Goal: Browse casually: Explore the website without a specific task or goal

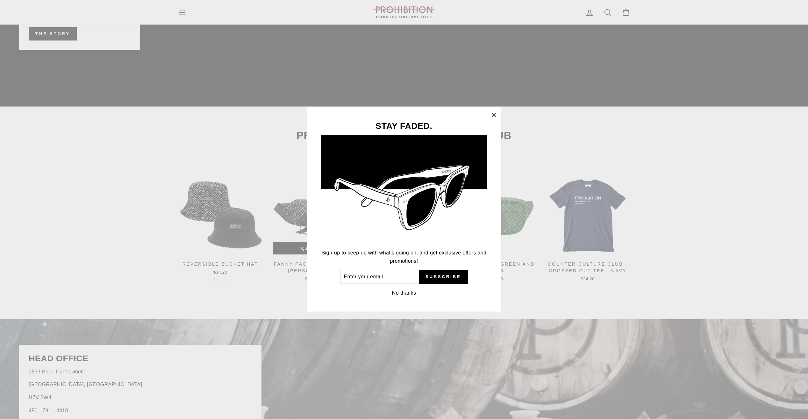
scroll to position [1179, 0]
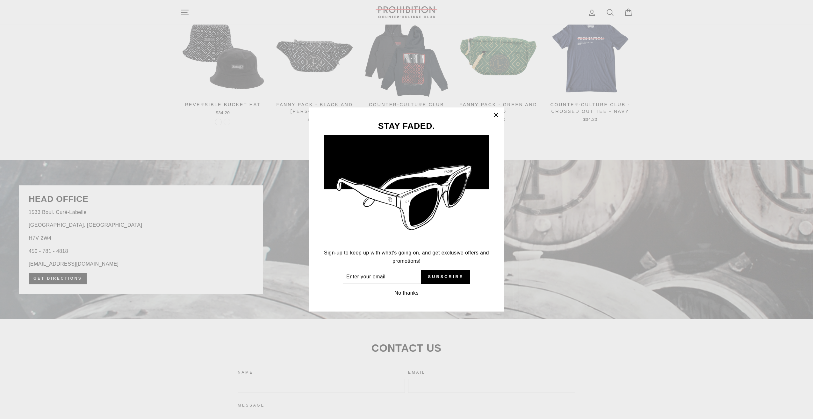
click at [497, 119] on button ""Close (esc)"" at bounding box center [495, 114] width 15 height 15
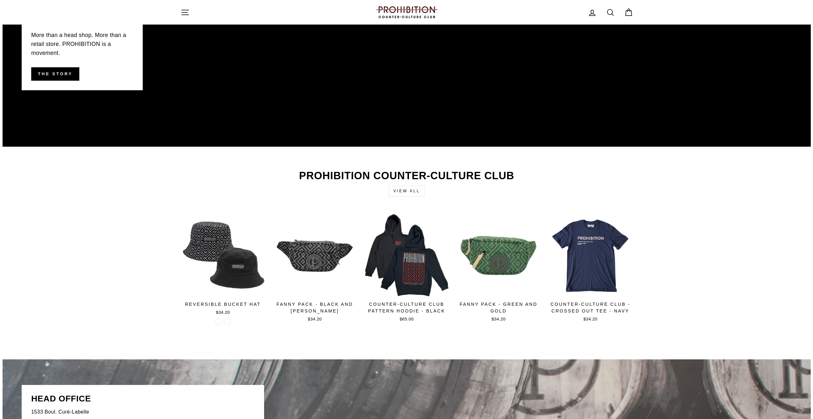
scroll to position [956, 0]
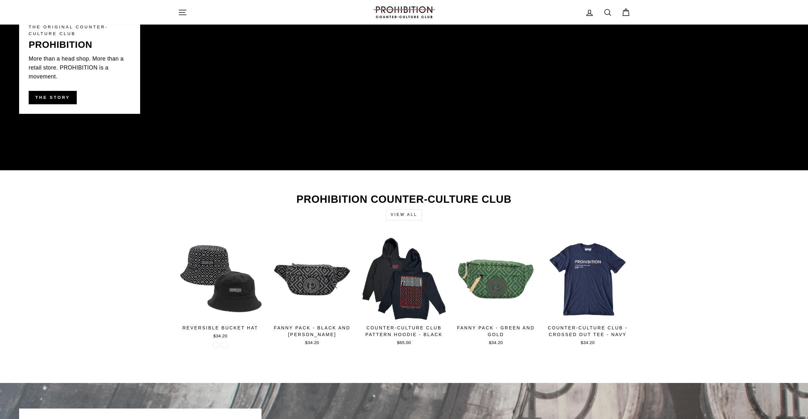
click at [178, 18] on button "Site navigation" at bounding box center [182, 12] width 17 height 14
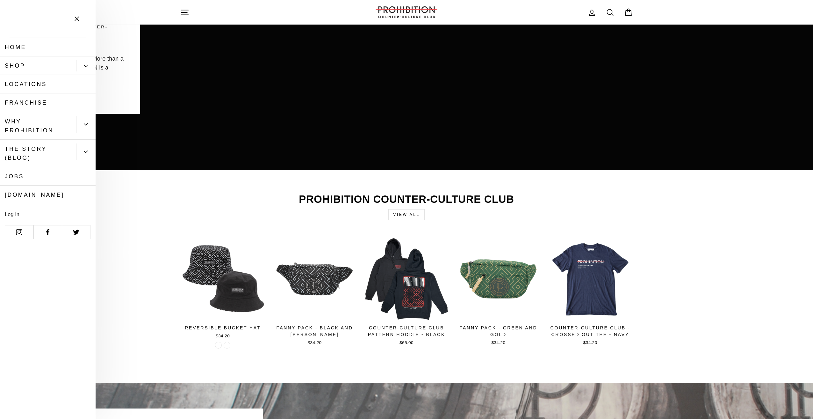
click at [76, 67] on button "Primary" at bounding box center [85, 65] width 19 height 11
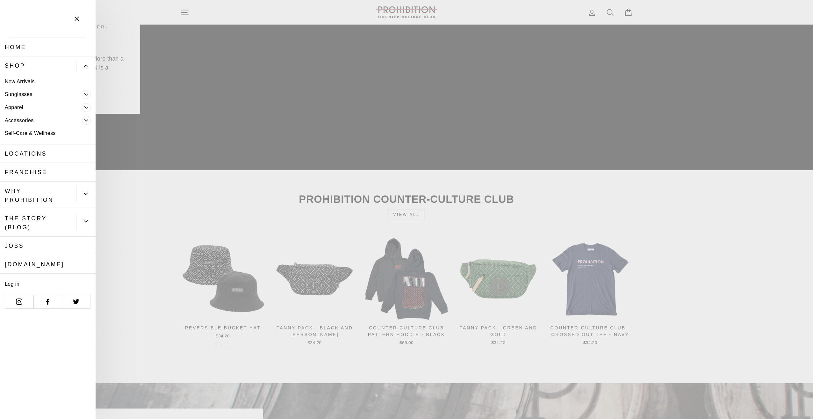
click at [61, 118] on link "Accessories" at bounding box center [41, 120] width 82 height 13
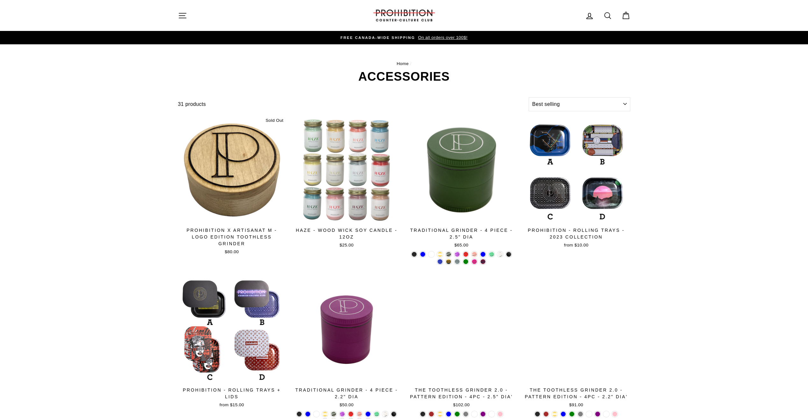
select select "best-selling"
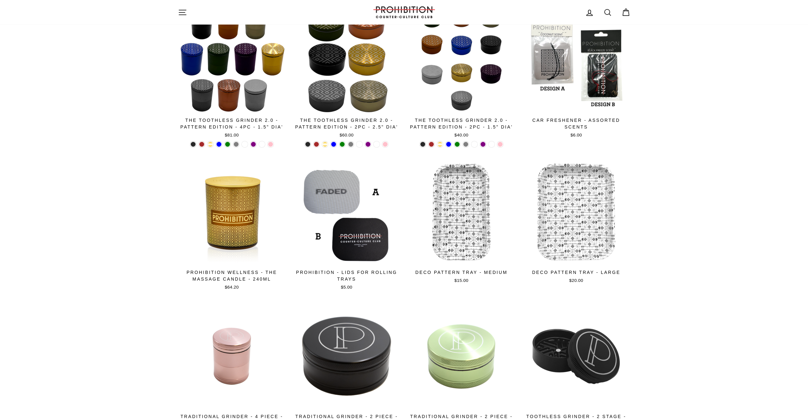
scroll to position [944, 0]
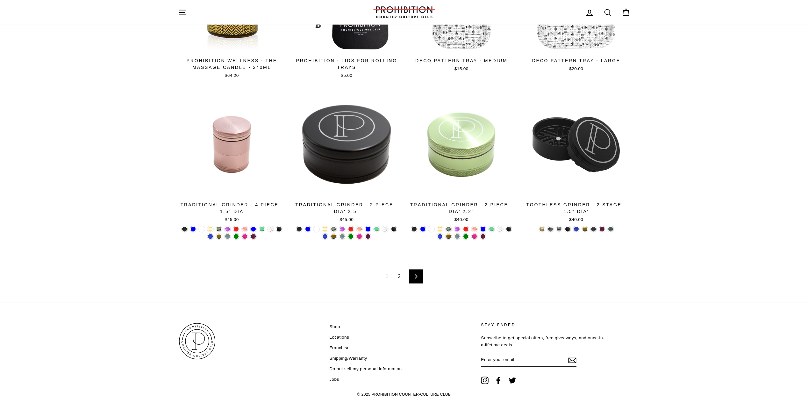
click at [399, 278] on link "2" at bounding box center [399, 276] width 11 height 10
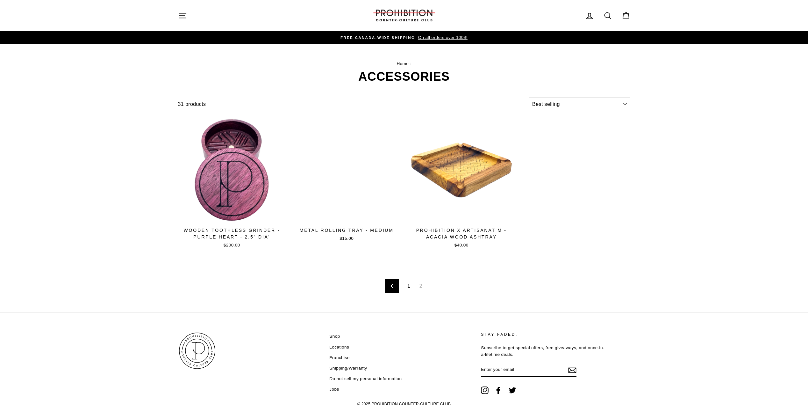
select select "best-selling"
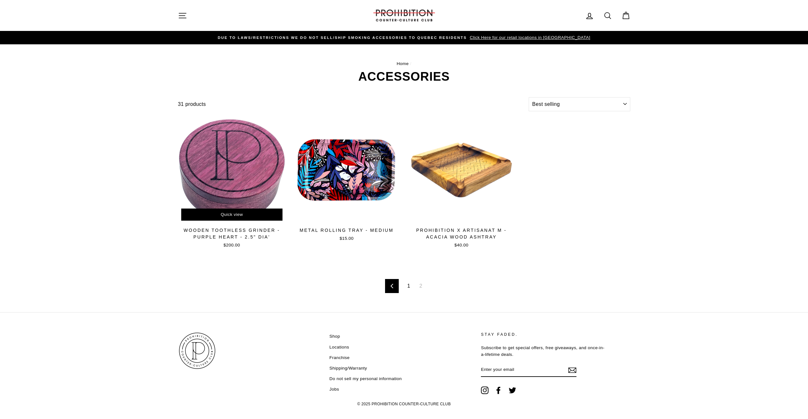
click at [237, 217] on span "Quick view" at bounding box center [232, 214] width 22 height 5
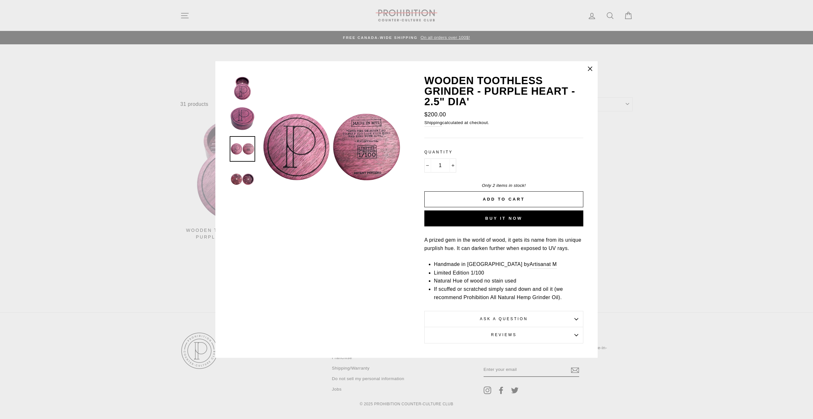
click at [241, 152] on img at bounding box center [242, 149] width 24 height 24
click at [242, 185] on img at bounding box center [242, 179] width 24 height 24
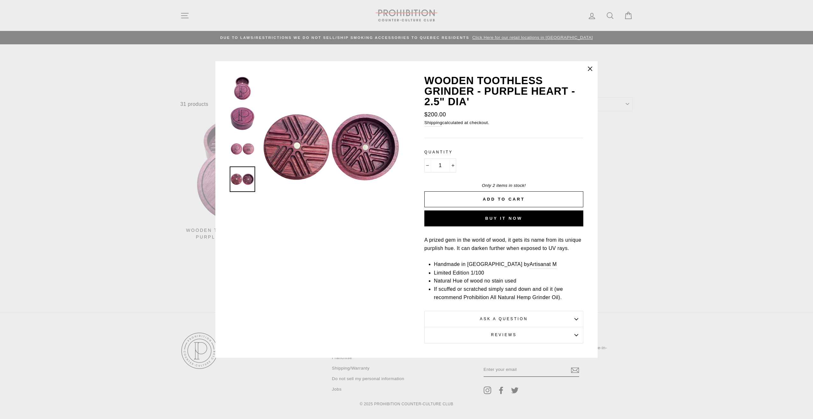
drag, startPoint x: 721, startPoint y: 282, endPoint x: 710, endPoint y: 280, distance: 10.9
click at [720, 283] on div "Close (esc) Close (esc) Close (esc) Close (esc) WOODEN TOOTHLESS GRINDER - PURP…" at bounding box center [406, 209] width 813 height 419
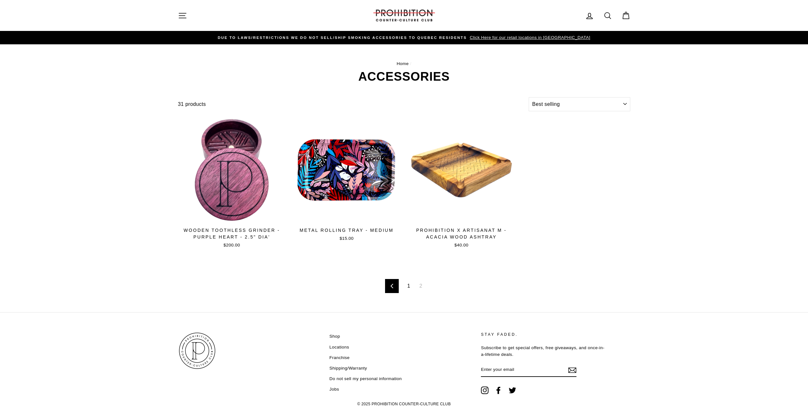
click at [409, 285] on link "1" at bounding box center [409, 286] width 11 height 10
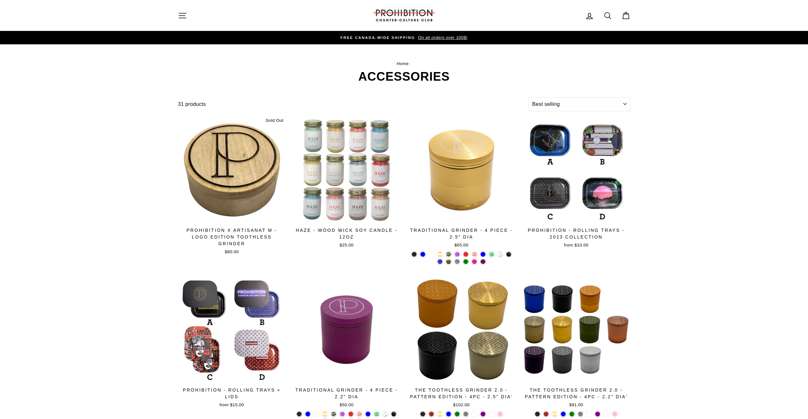
select select "best-selling"
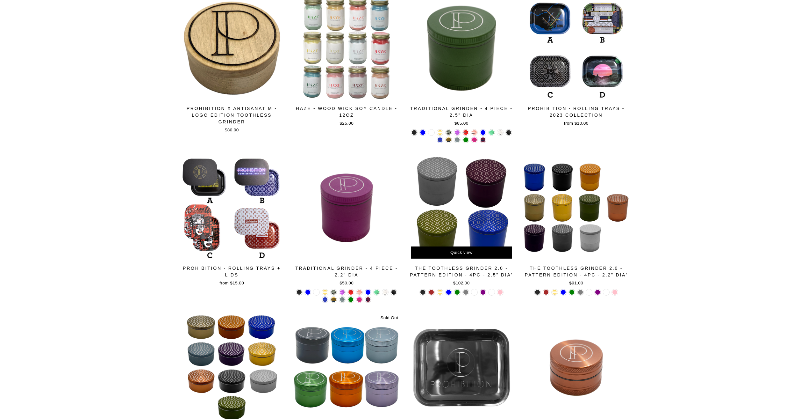
scroll to position [127, 0]
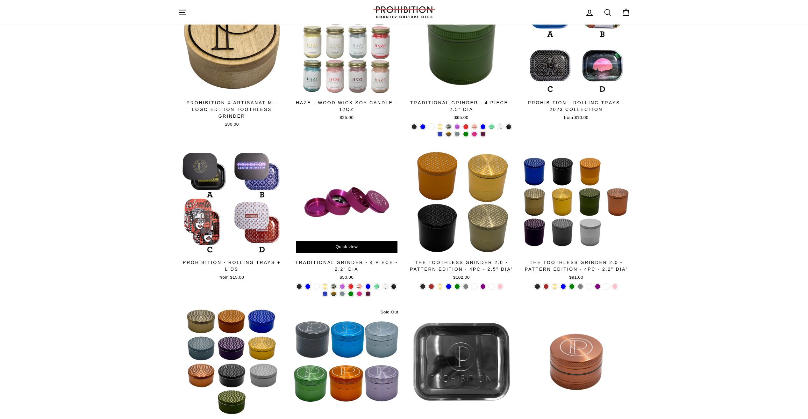
click at [353, 200] on div at bounding box center [347, 202] width 108 height 108
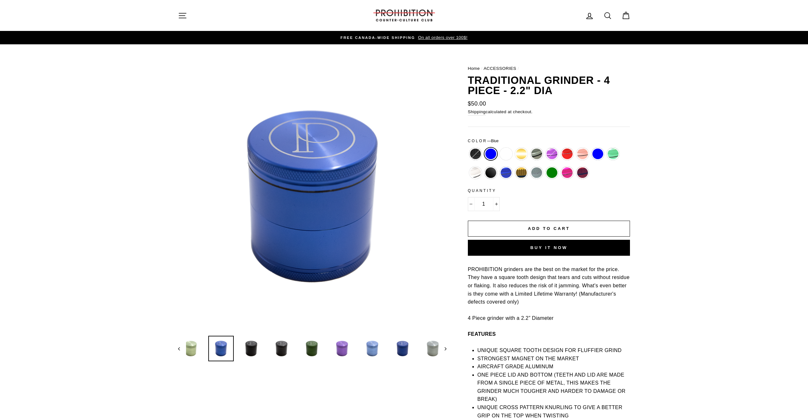
click at [446, 349] on icon "Next" at bounding box center [446, 348] width 2 height 3
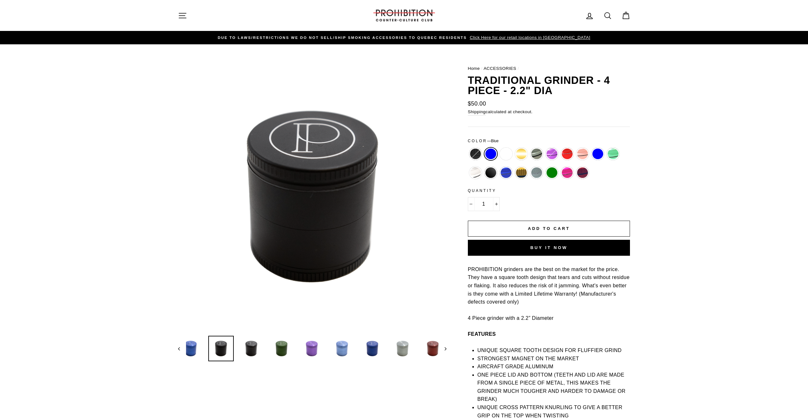
click at [446, 349] on icon "Next" at bounding box center [446, 348] width 2 height 3
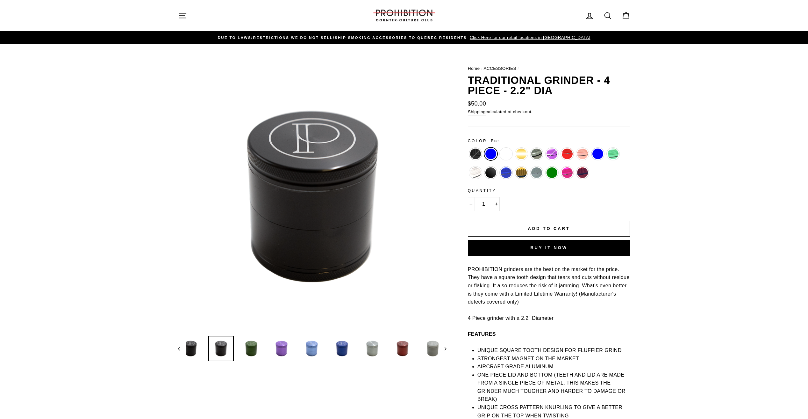
click at [446, 349] on icon "Next" at bounding box center [446, 348] width 2 height 3
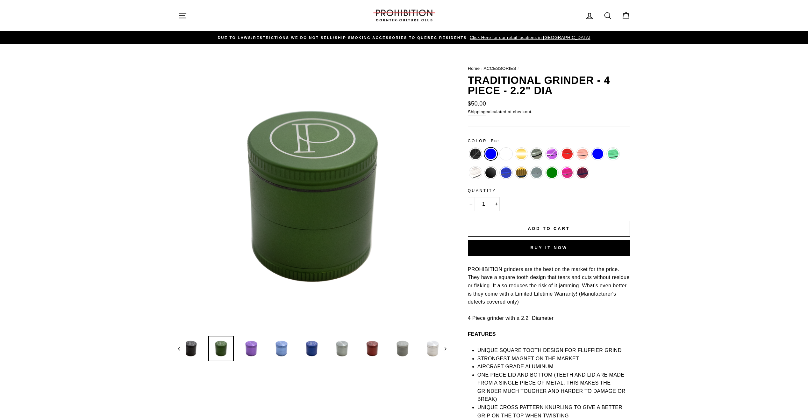
click at [446, 349] on icon "Next" at bounding box center [446, 348] width 2 height 3
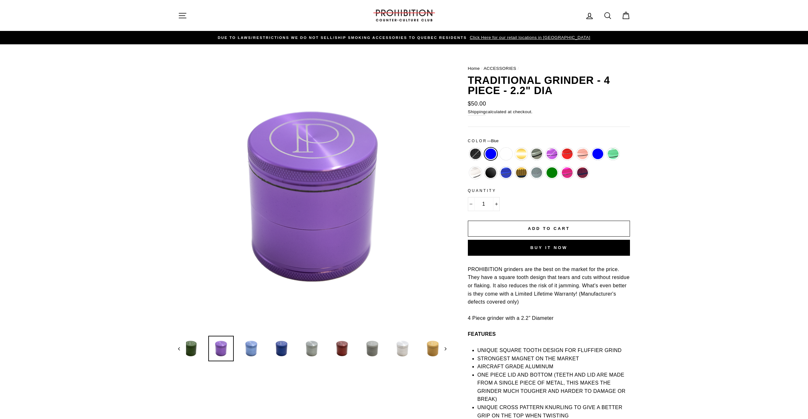
click at [446, 349] on icon "Next" at bounding box center [446, 348] width 2 height 3
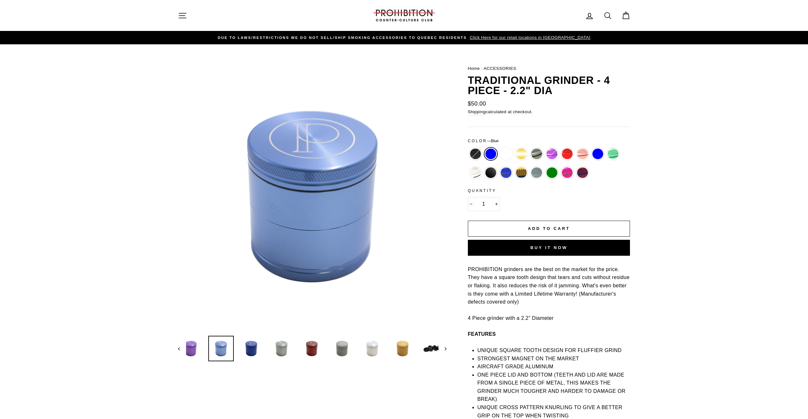
click at [446, 349] on icon "Next" at bounding box center [446, 348] width 2 height 3
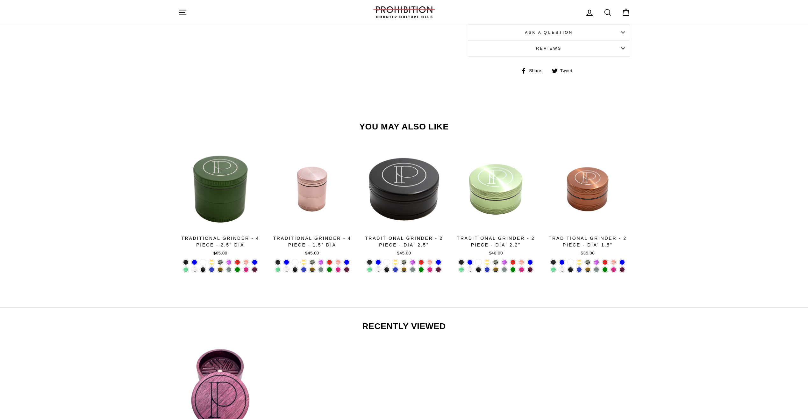
scroll to position [573, 0]
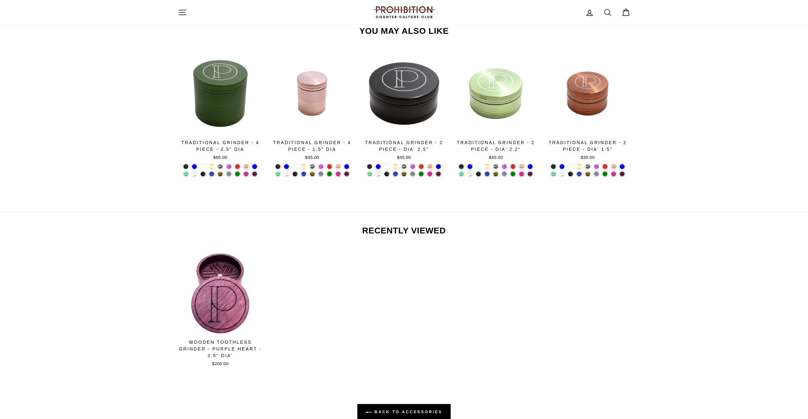
click at [216, 278] on img at bounding box center [220, 293] width 85 height 85
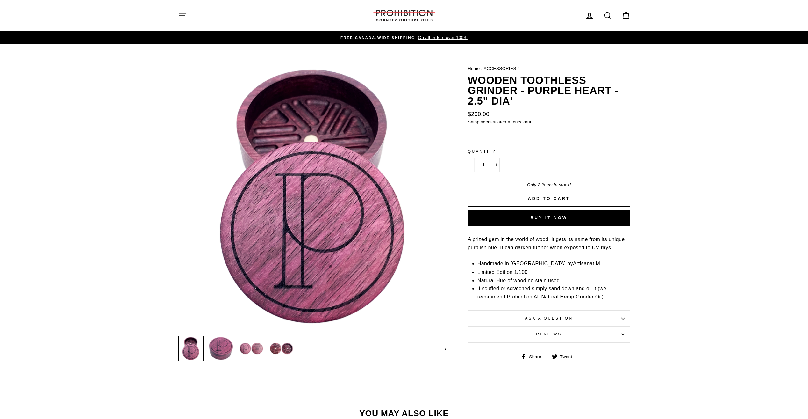
click at [184, 17] on icon "button" at bounding box center [182, 15] width 9 height 9
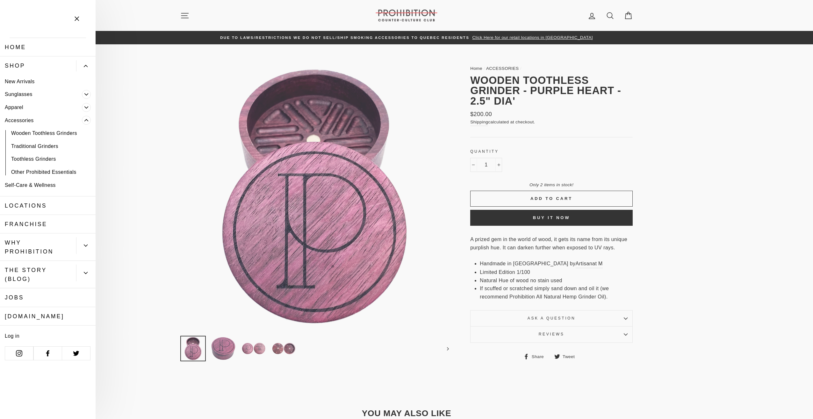
click at [38, 172] on link "Other Prohibited Essentials" at bounding box center [48, 171] width 96 height 13
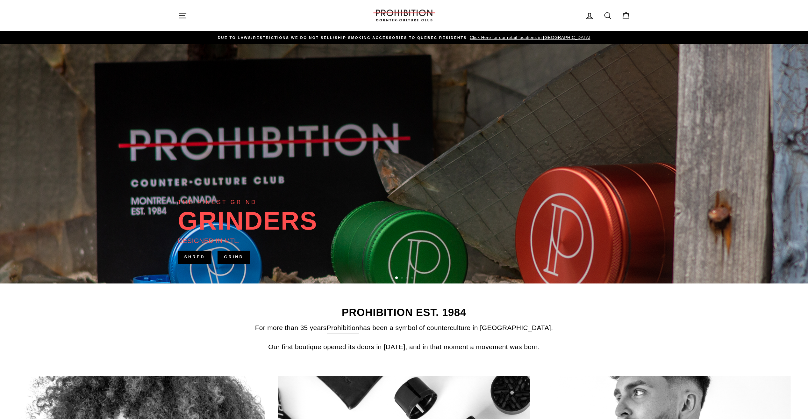
click at [181, 21] on button "Site navigation" at bounding box center [182, 16] width 17 height 14
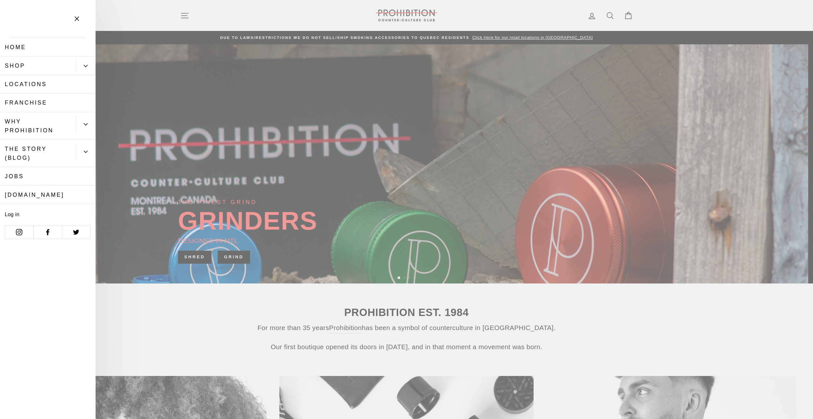
click at [56, 63] on link "Shop" at bounding box center [38, 65] width 76 height 18
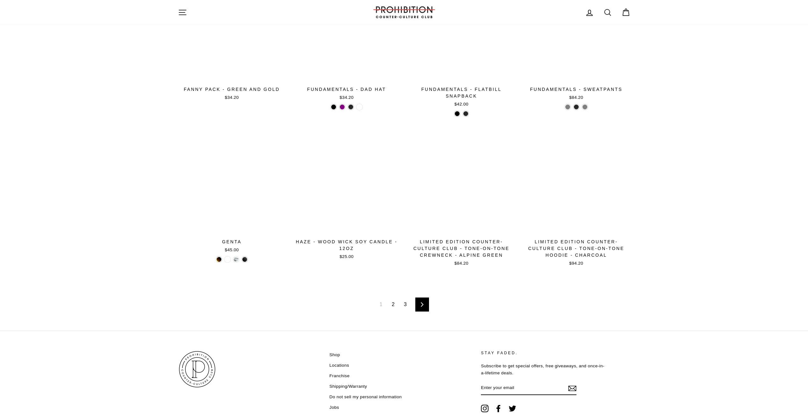
scroll to position [920, 0]
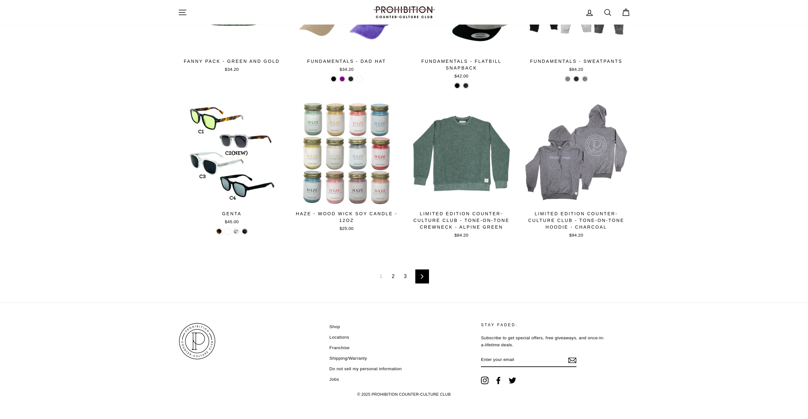
click at [405, 276] on link "3" at bounding box center [405, 276] width 11 height 10
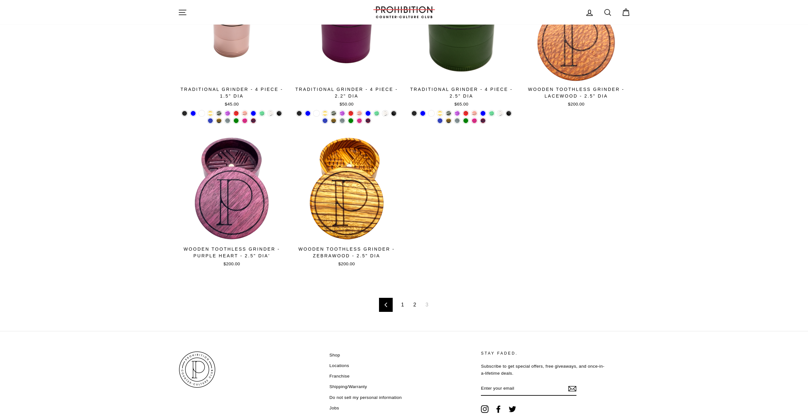
scroll to position [481, 0]
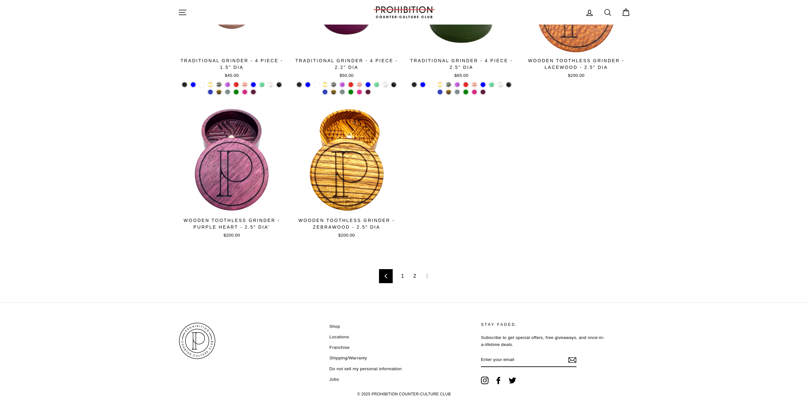
click at [414, 278] on link "2" at bounding box center [415, 276] width 11 height 10
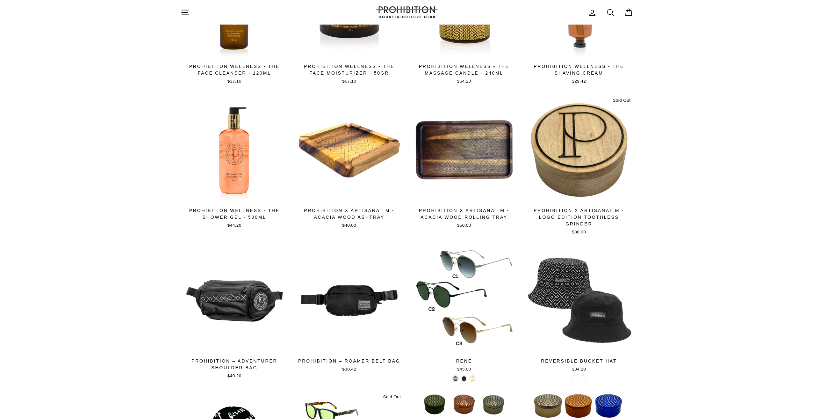
scroll to position [478, 0]
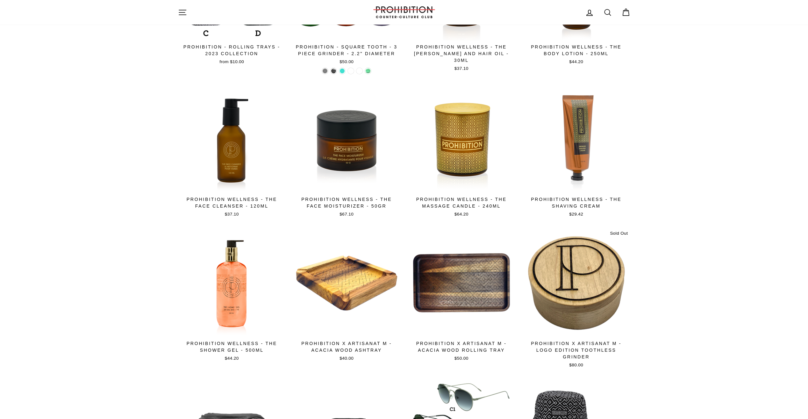
click at [181, 12] on icon "button" at bounding box center [182, 12] width 9 height 9
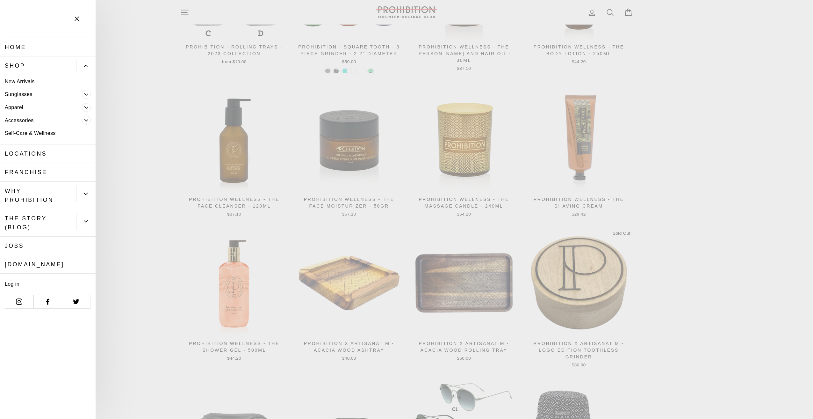
click at [32, 119] on link "Accessories" at bounding box center [41, 120] width 82 height 13
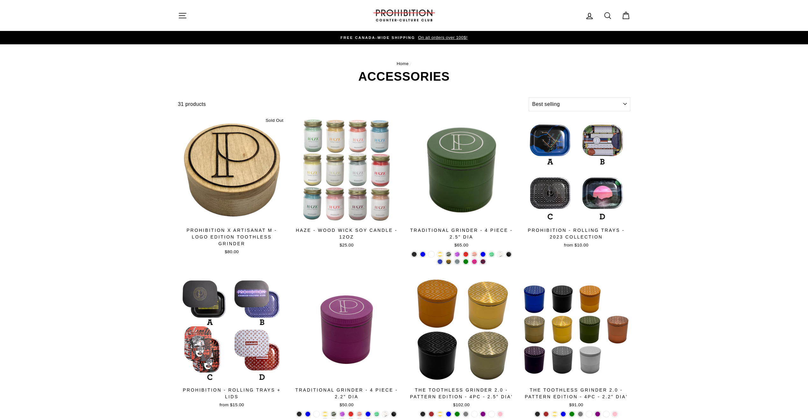
select select "best-selling"
click at [179, 14] on icon "button" at bounding box center [182, 15] width 9 height 9
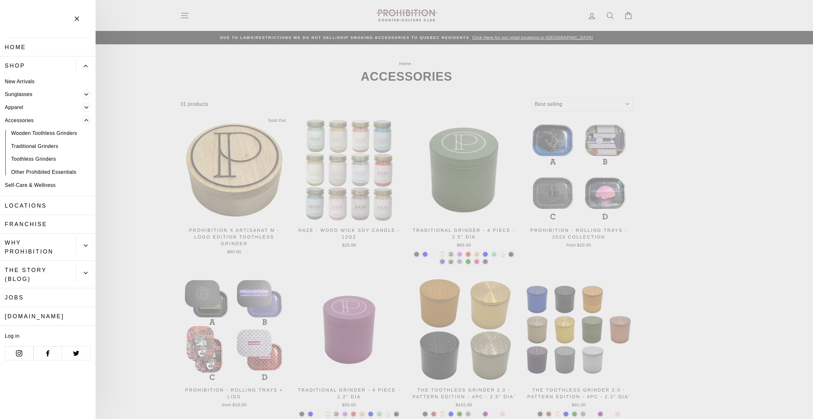
click at [43, 173] on link "Other Prohibited Essentials" at bounding box center [48, 171] width 96 height 13
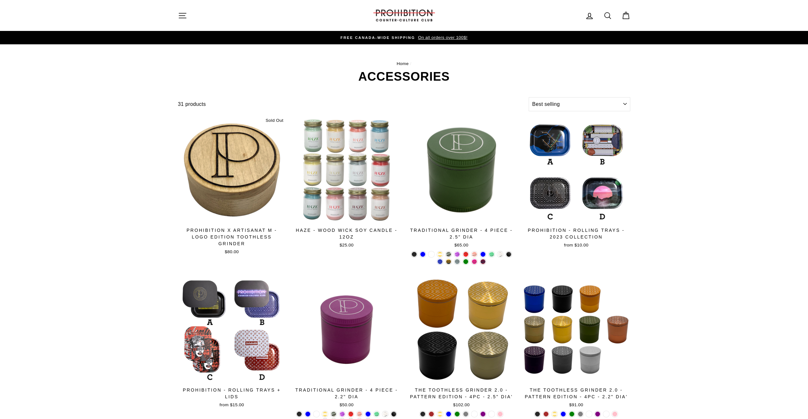
select select "best-selling"
drag, startPoint x: 753, startPoint y: 99, endPoint x: 689, endPoint y: 100, distance: 64.0
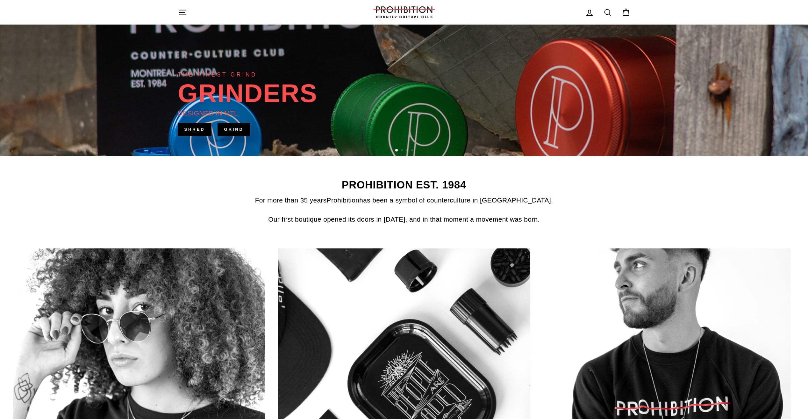
scroll to position [223, 0]
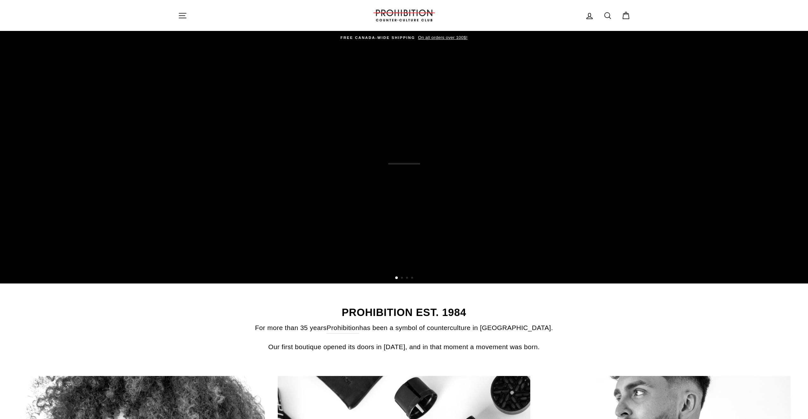
scroll to position [223, 0]
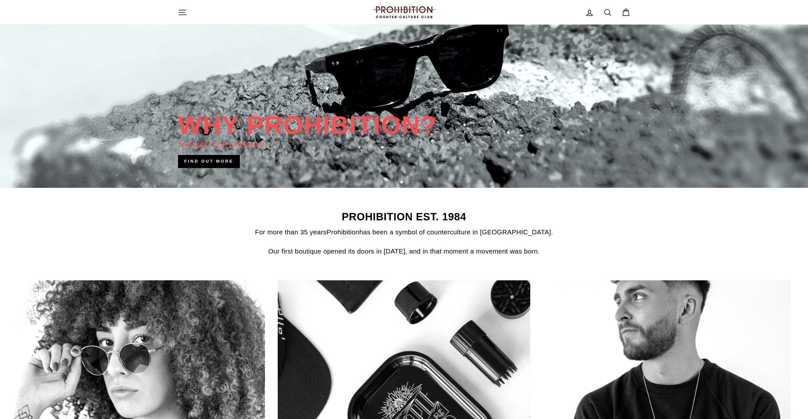
click at [96, 177] on link at bounding box center [404, 68] width 808 height 239
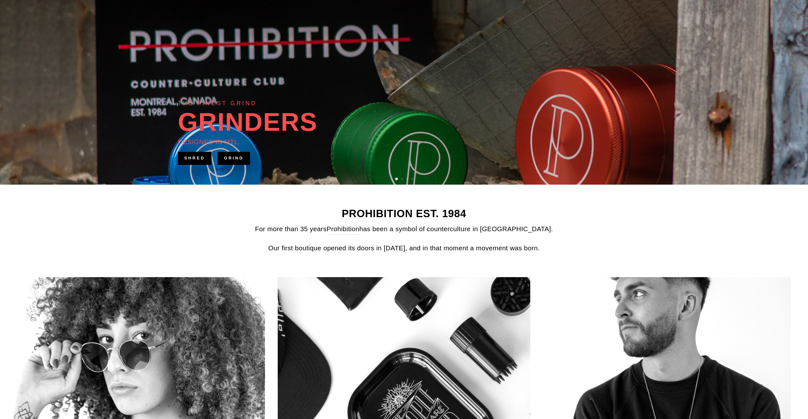
scroll to position [127, 0]
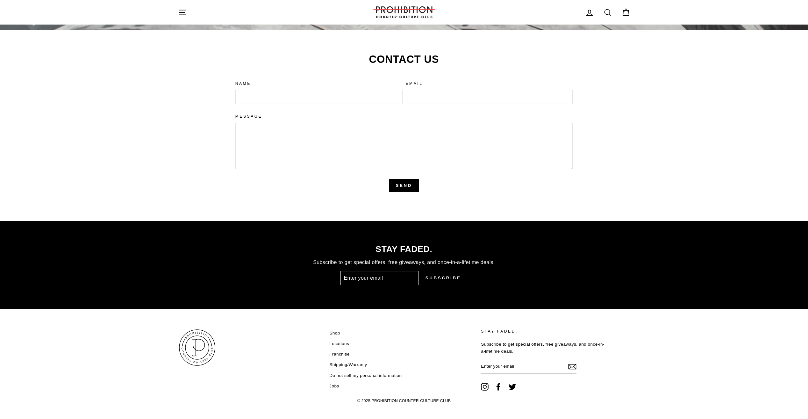
scroll to position [1474, 0]
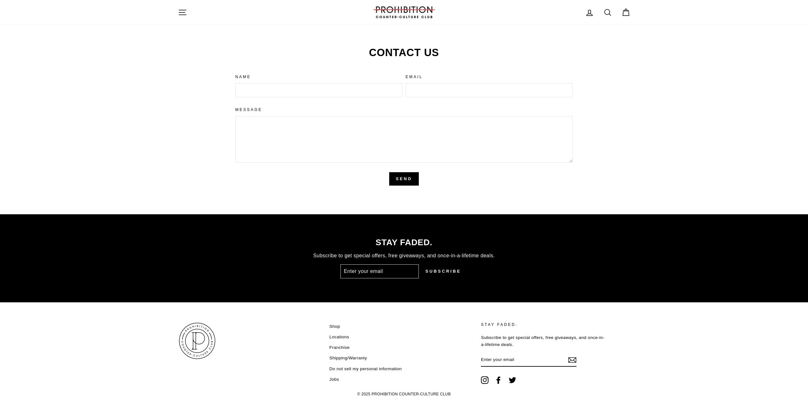
click at [338, 325] on link "Shop" at bounding box center [334, 326] width 11 height 10
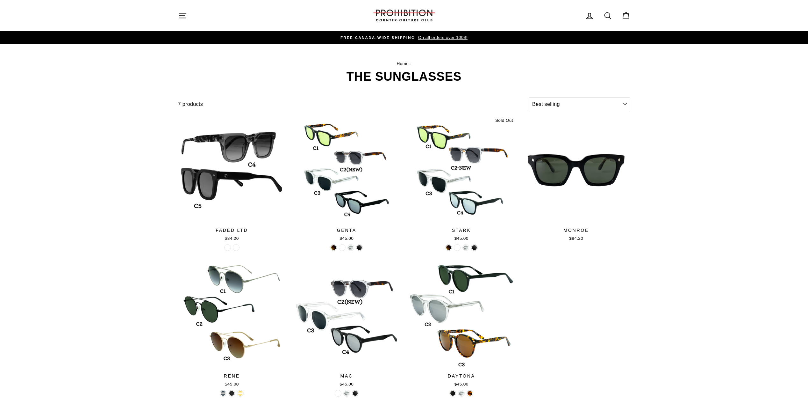
select select "best-selling"
click at [183, 19] on icon "button" at bounding box center [182, 15] width 9 height 9
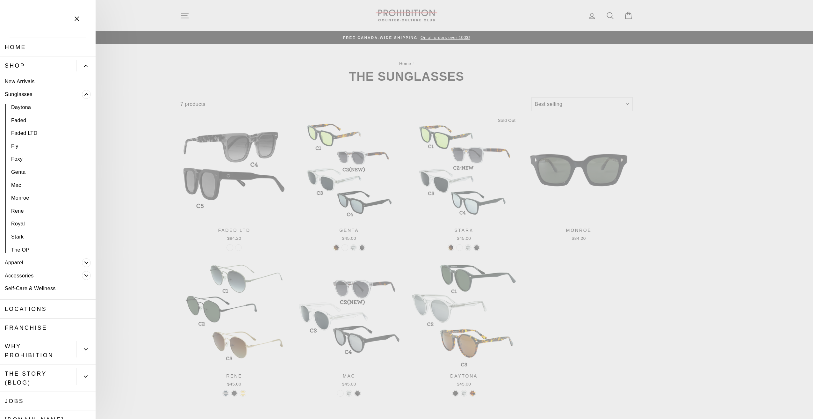
click at [31, 80] on link "New Arrivals" at bounding box center [48, 81] width 96 height 13
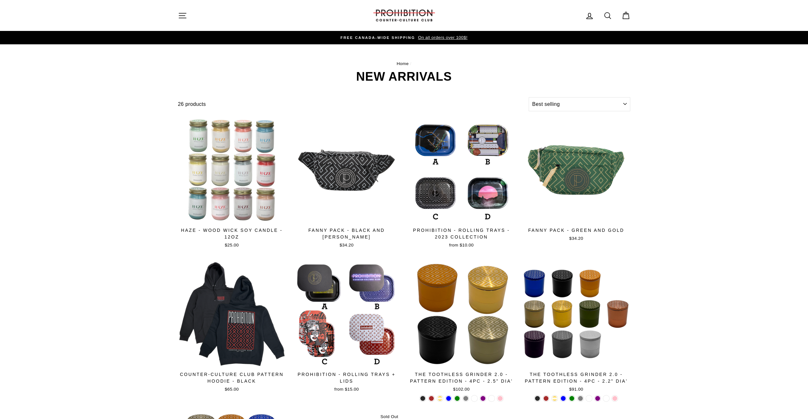
select select "best-selling"
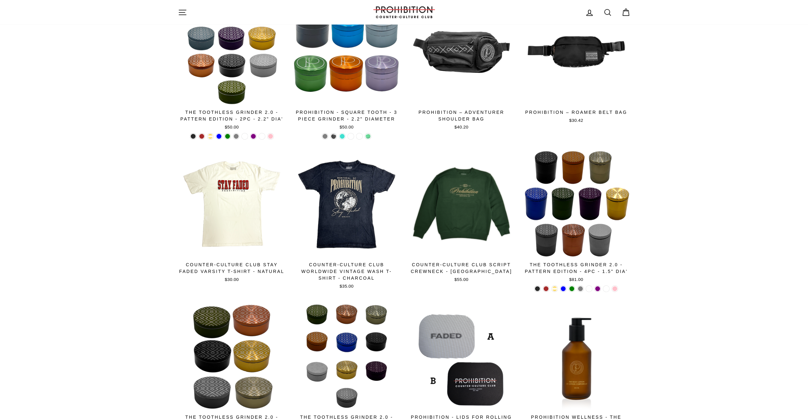
scroll to position [542, 0]
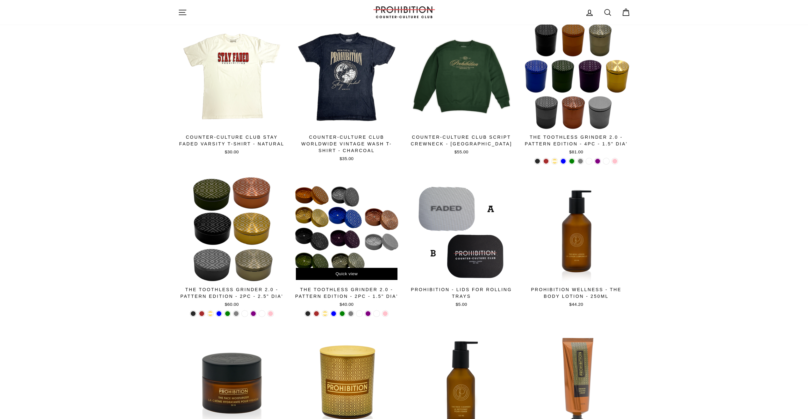
click at [378, 241] on div at bounding box center [346, 229] width 109 height 109
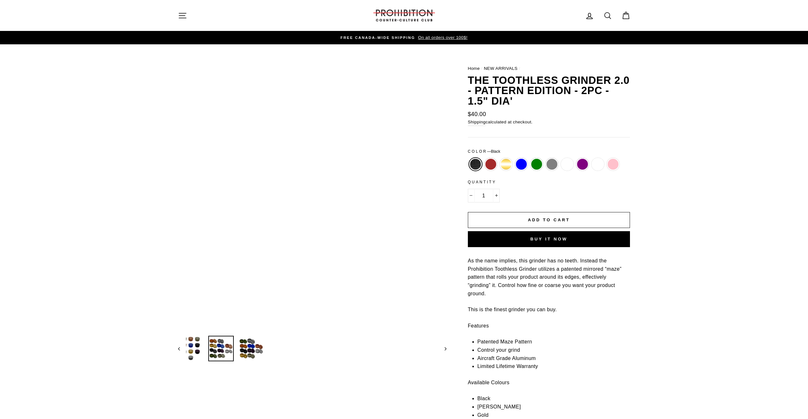
click at [220, 351] on img at bounding box center [221, 348] width 24 height 24
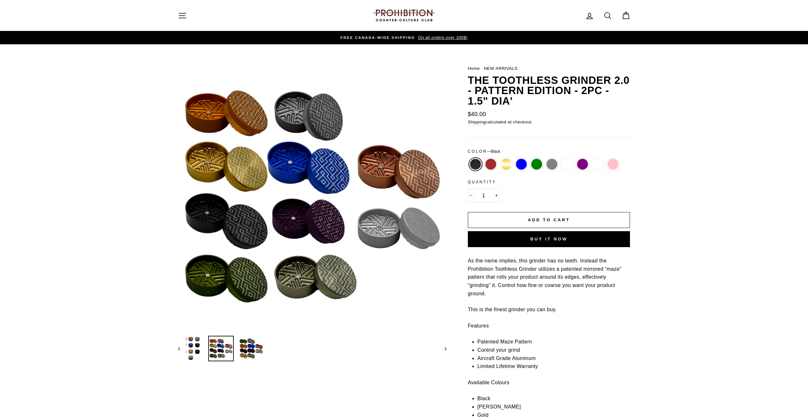
click at [296, 268] on button "Close (esc)" at bounding box center [312, 196] width 269 height 269
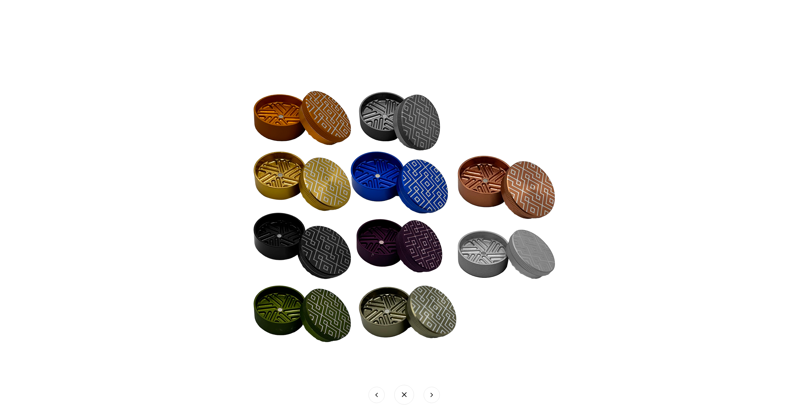
click at [296, 267] on img at bounding box center [404, 216] width 319 height 319
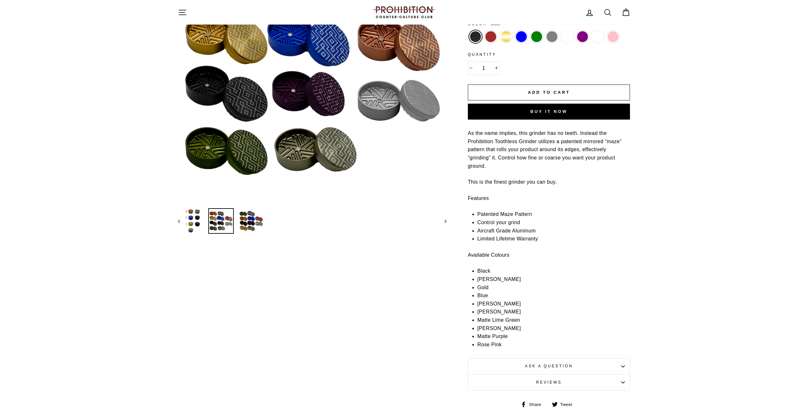
scroll to position [159, 0]
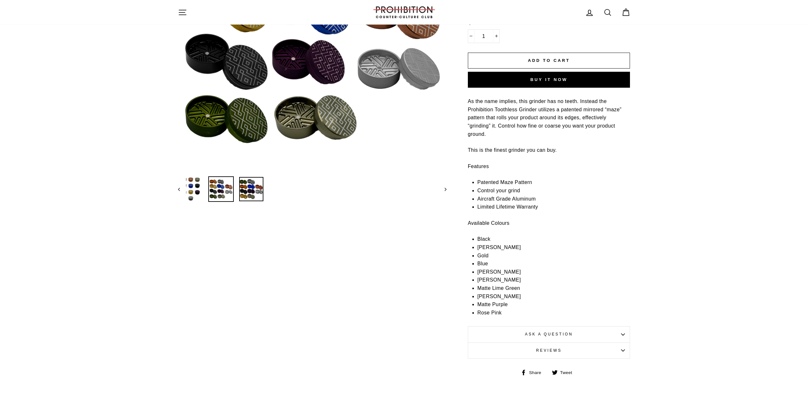
click at [255, 188] on img at bounding box center [251, 189] width 24 height 24
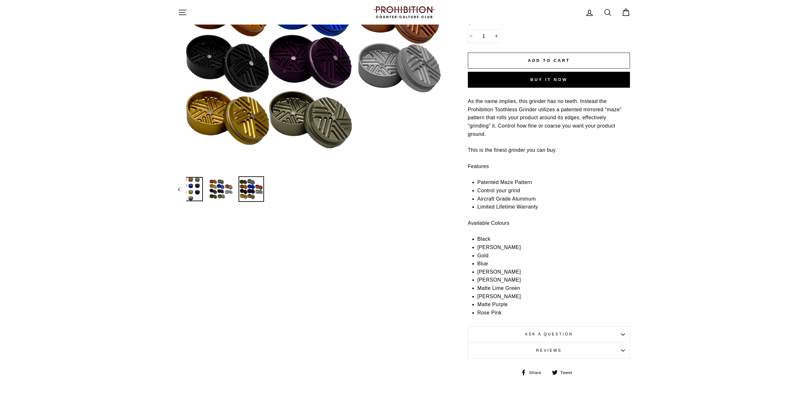
click at [201, 186] on img at bounding box center [191, 189] width 24 height 24
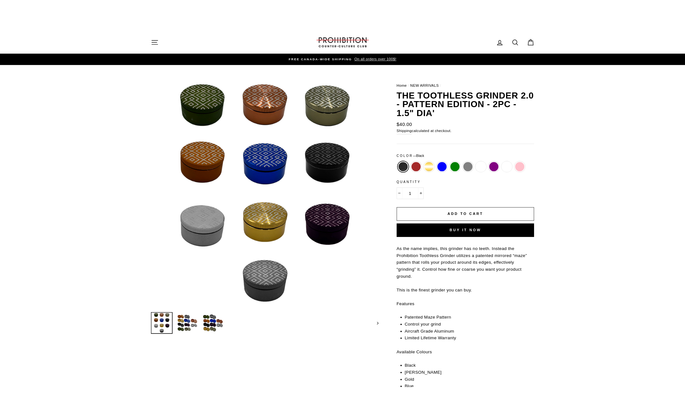
scroll to position [0, 0]
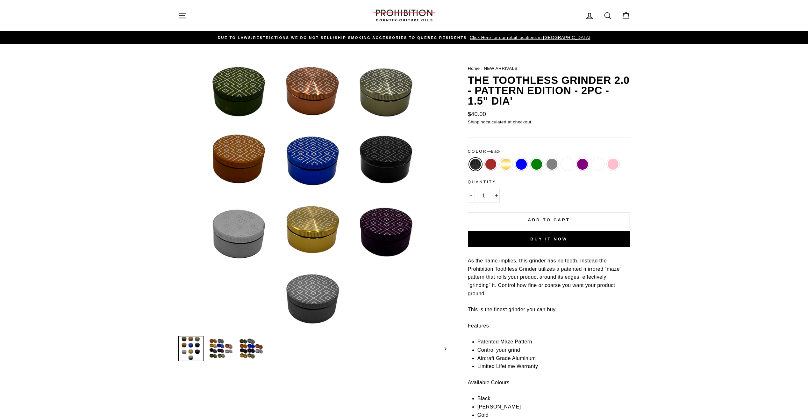
click at [249, 223] on button "Close (esc)" at bounding box center [312, 196] width 269 height 269
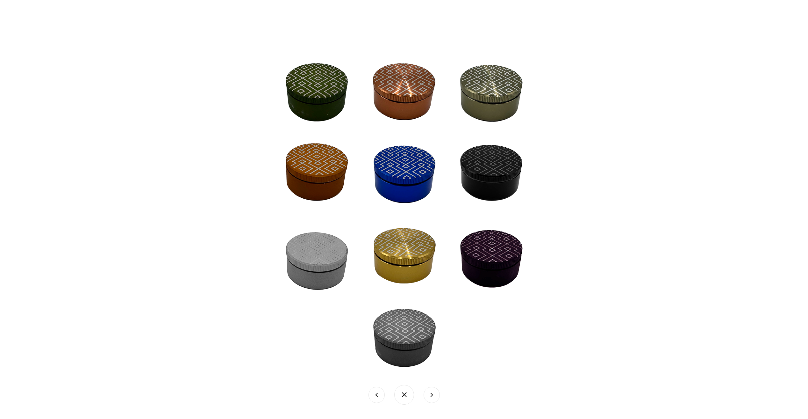
click at [409, 400] on button at bounding box center [404, 395] width 20 height 20
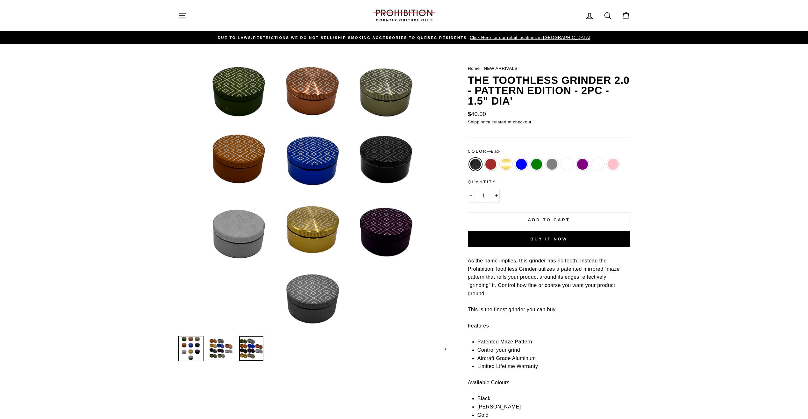
click at [253, 348] on img at bounding box center [251, 348] width 24 height 24
